Goal: Information Seeking & Learning: Understand process/instructions

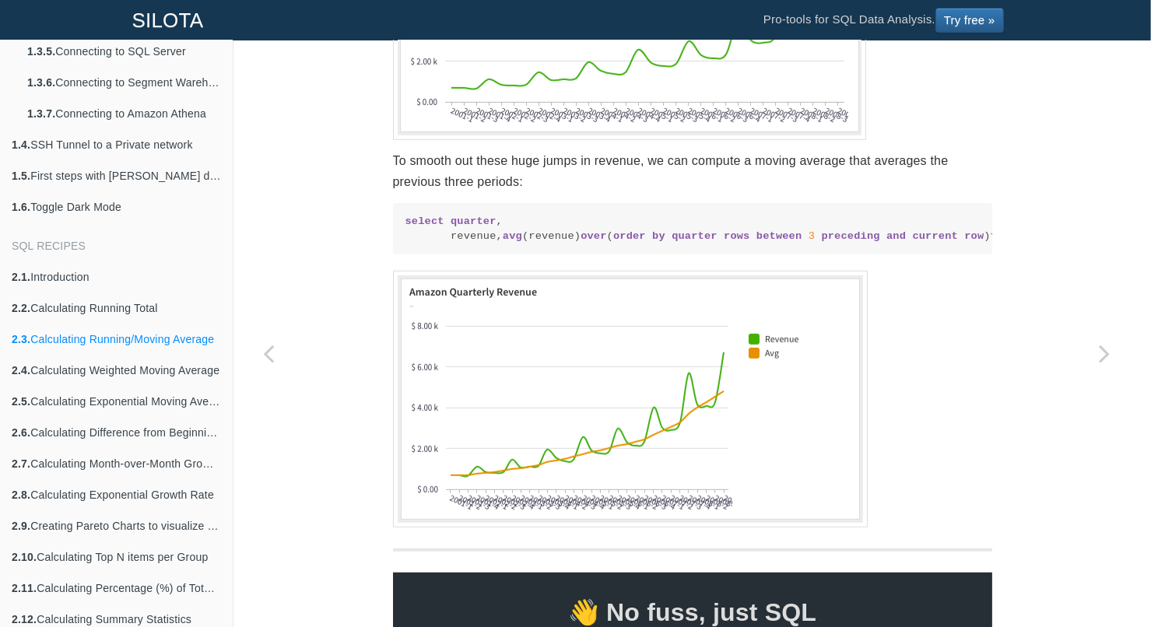
scroll to position [371, 0]
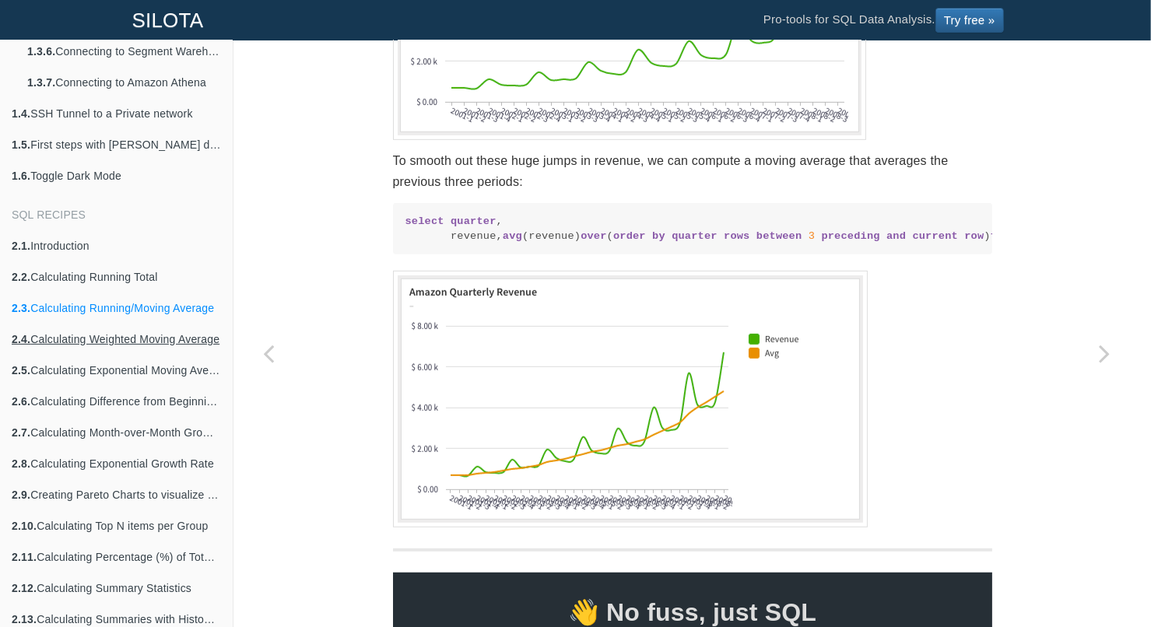
click at [118, 338] on link "2.4. Calculating Weighted Moving Average" at bounding box center [116, 339] width 233 height 31
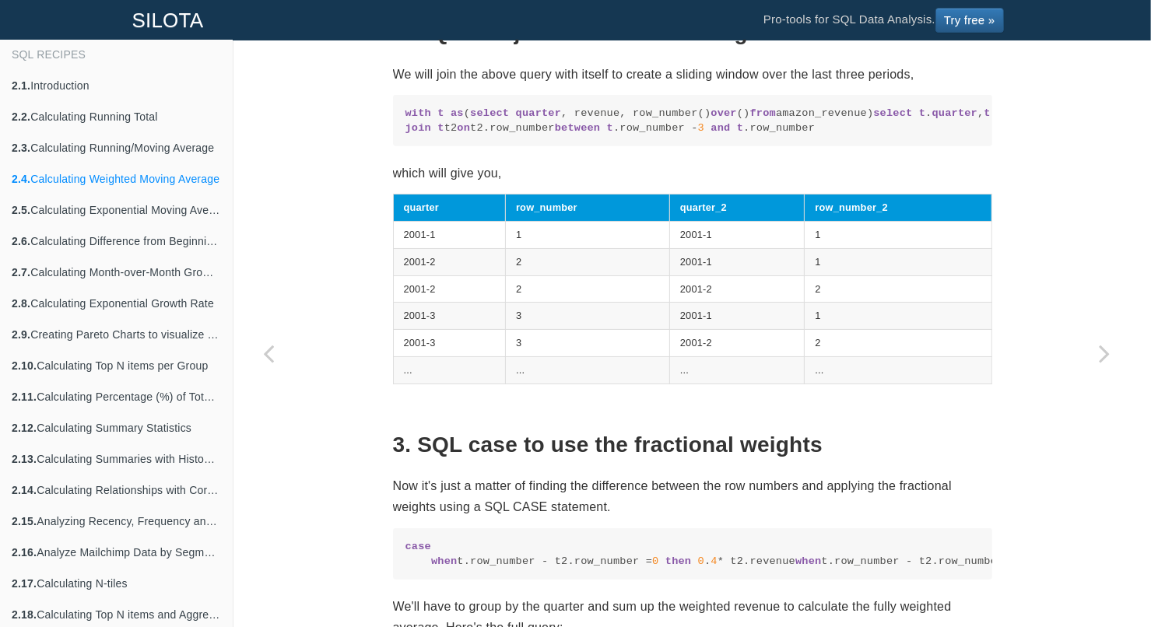
scroll to position [1245, 0]
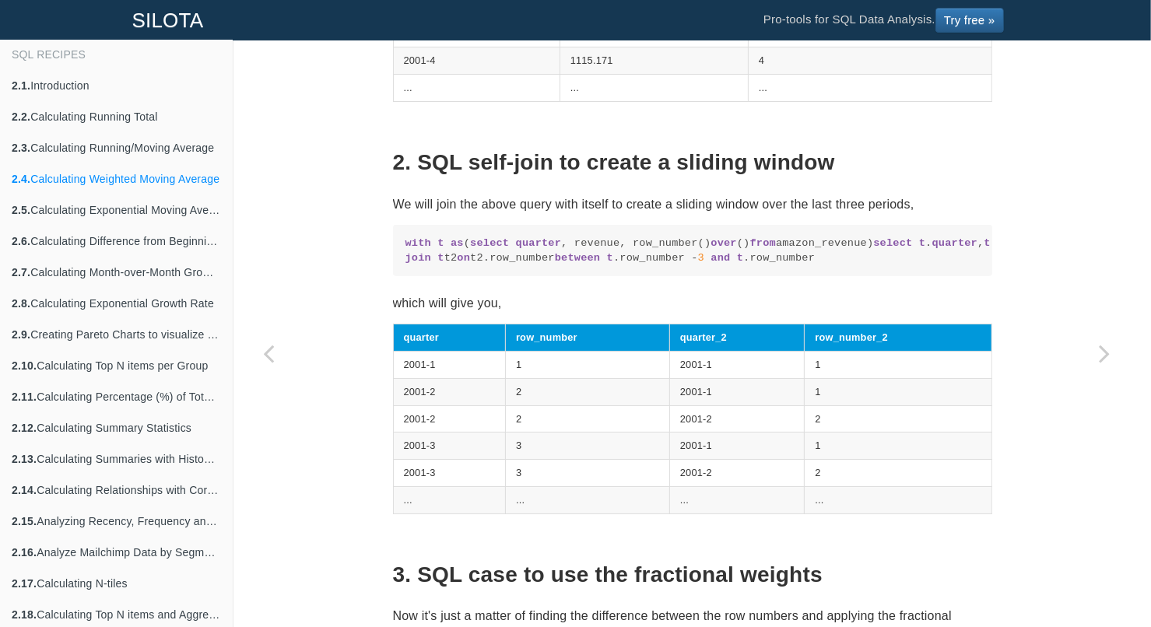
drag, startPoint x: 825, startPoint y: 332, endPoint x: 374, endPoint y: 259, distance: 456.5
click at [381, 259] on div "SQL Recipes Smoothing Data Calculating Weighted Moving Average Calculating Weig…" at bounding box center [692, 208] width 623 height 2746
copy code "with t as ( select quarter , revenue, row_number() over () from amazon_revenue)…"
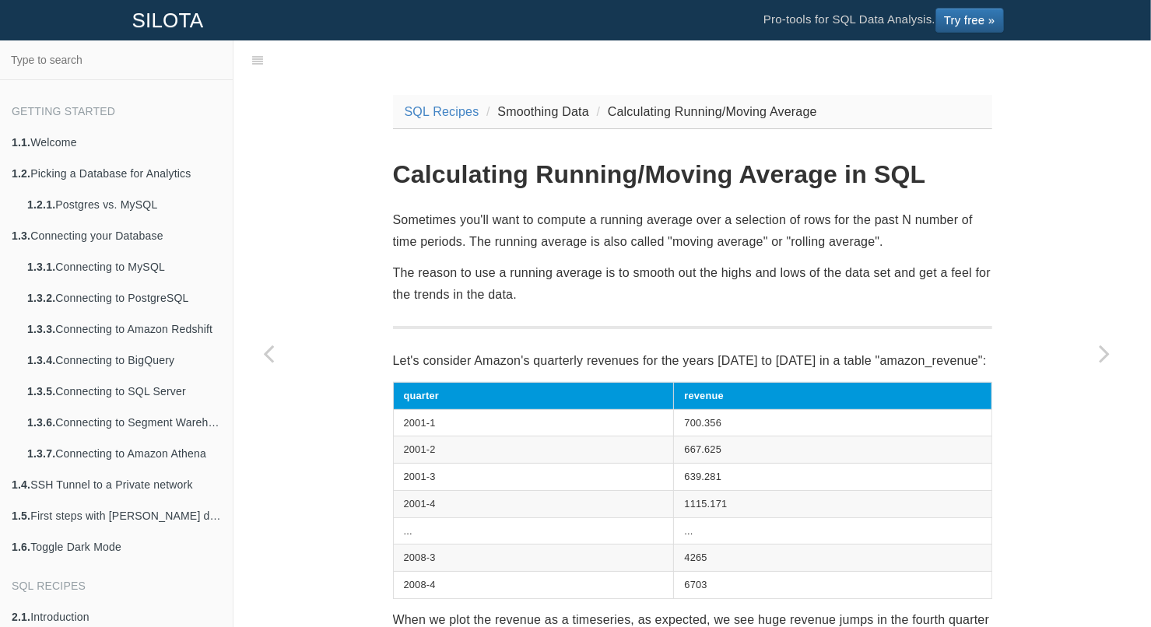
scroll to position [532, 0]
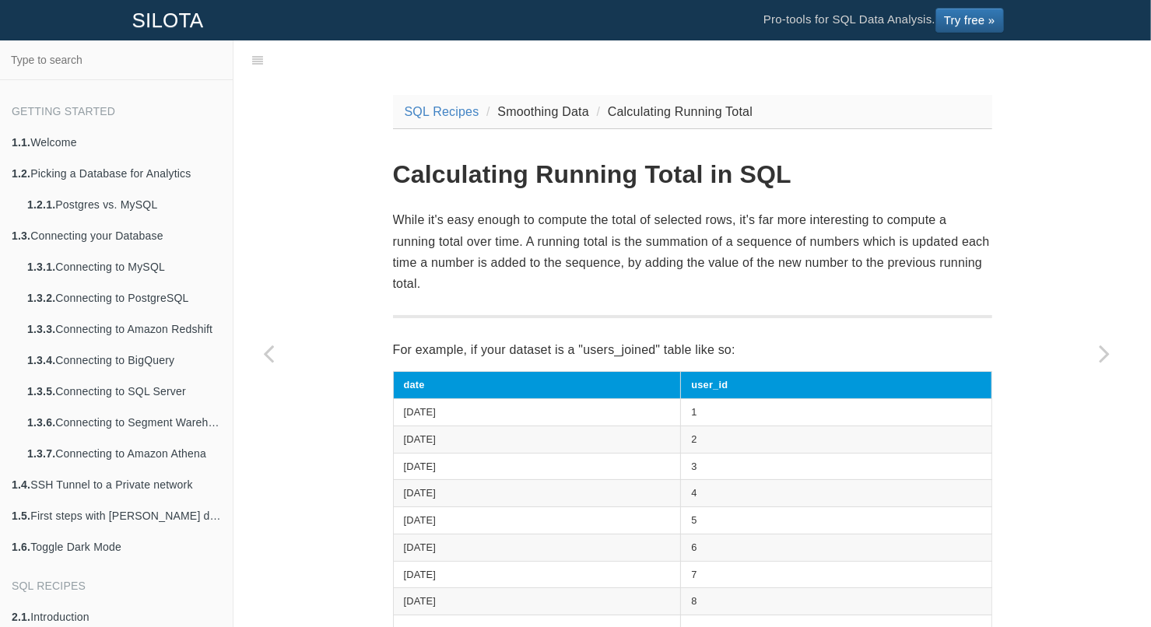
scroll to position [532, 0]
